Goal: Navigation & Orientation: Find specific page/section

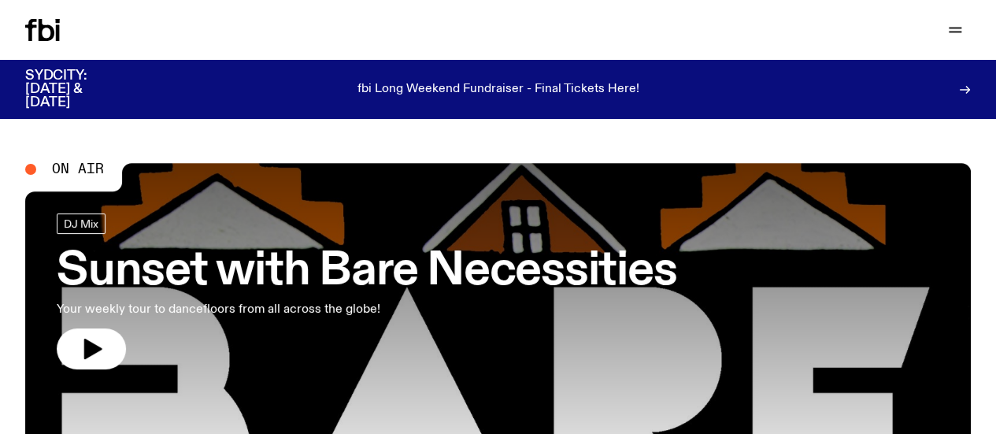
click at [0, 0] on link "Schedule" at bounding box center [0, 0] width 0 height 0
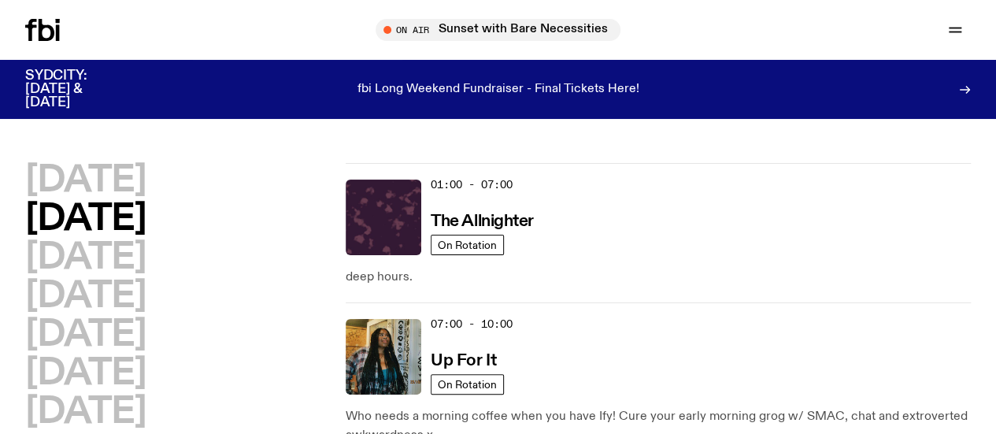
click at [380, 330] on img at bounding box center [384, 357] width 76 height 76
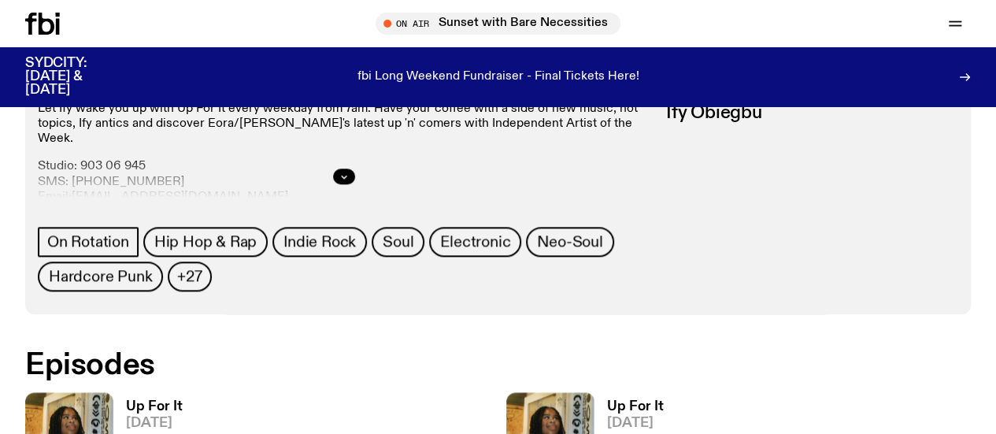
scroll to position [730, 0]
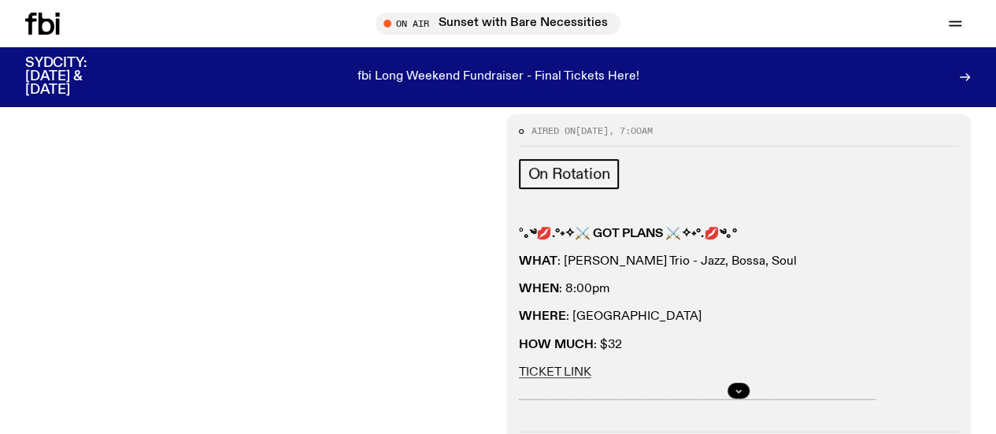
scroll to position [180, 0]
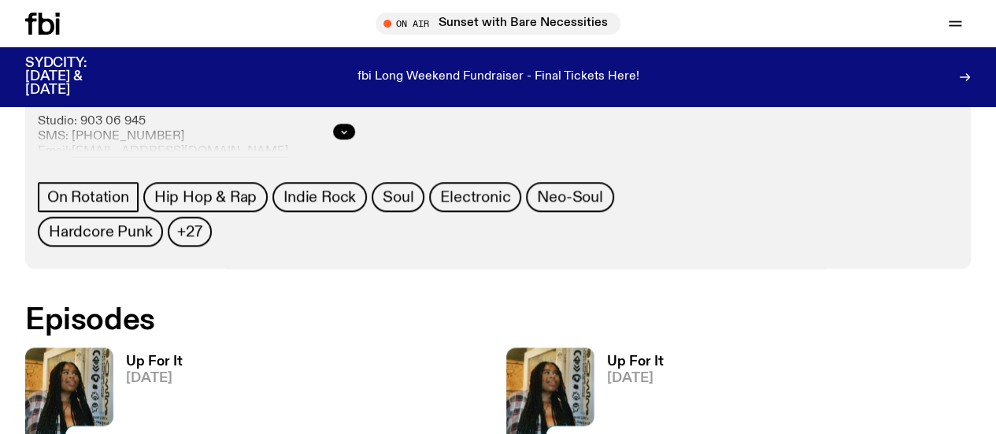
scroll to position [771, 0]
